Goal: Check status: Check status

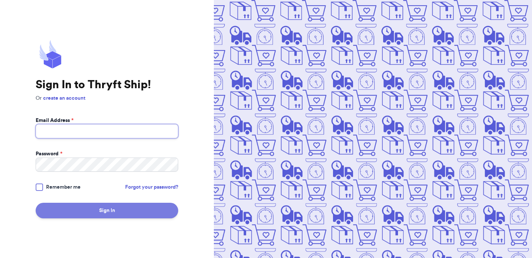
type input "[EMAIL_ADDRESS][DOMAIN_NAME]"
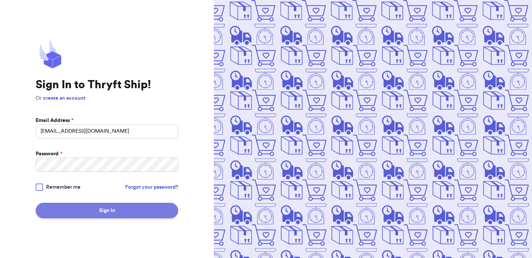
click at [95, 213] on button "Sign In" at bounding box center [107, 211] width 142 height 16
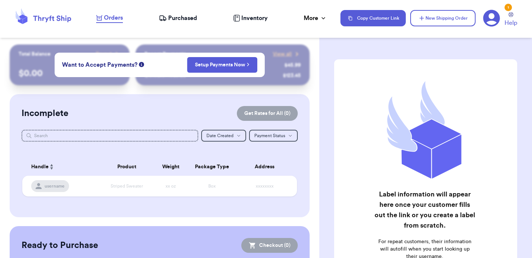
click at [103, 20] on div "Orders" at bounding box center [109, 17] width 27 height 9
click at [506, 9] on div "1" at bounding box center [507, 7] width 7 height 7
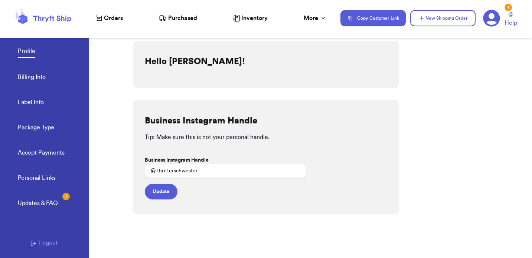
click at [46, 210] on div "Personal Links Updates & FAQ 1" at bounding box center [53, 199] width 71 height 50
click at [42, 200] on div "Updates & FAQ 1" at bounding box center [38, 203] width 40 height 9
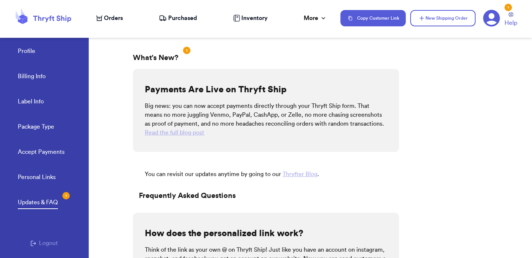
click at [45, 54] on div "Profile Billing Info Label Info Package Type Accept Payments" at bounding box center [53, 99] width 71 height 147
click at [30, 50] on link "Profile" at bounding box center [26, 52] width 17 height 10
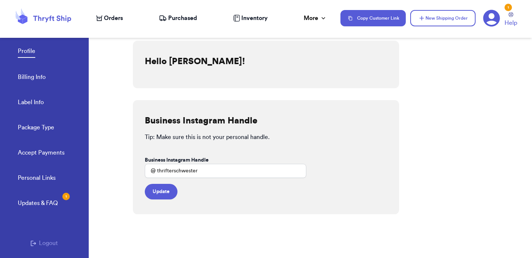
click at [103, 17] on div "Orders" at bounding box center [109, 18] width 27 height 9
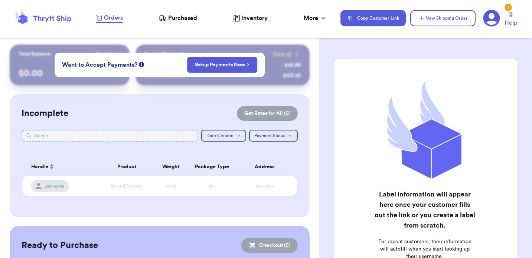
click at [92, 135] on input "text" at bounding box center [110, 136] width 177 height 12
click at [180, 18] on span "Purchased" at bounding box center [182, 18] width 29 height 9
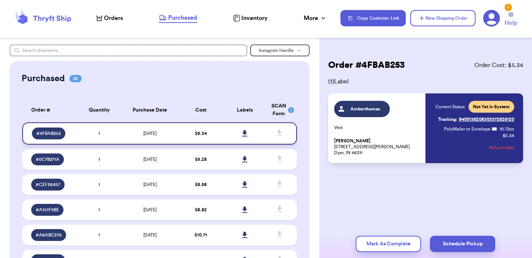
click at [201, 136] on span "$ 5.34" at bounding box center [201, 133] width 12 height 4
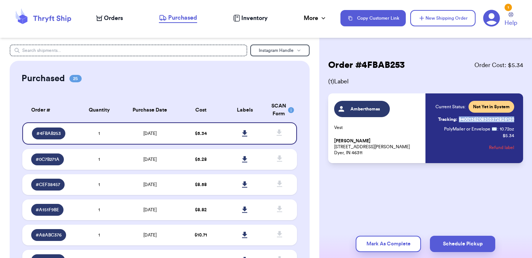
drag, startPoint x: 517, startPoint y: 119, endPoint x: 459, endPoint y: 118, distance: 57.5
click at [459, 118] on div "Amberthomas Vest [PERSON_NAME] [STREET_ADDRESS][PERSON_NAME] Current Status: No…" at bounding box center [425, 129] width 195 height 70
copy link "9400136208303372826120"
